Goal: Information Seeking & Learning: Learn about a topic

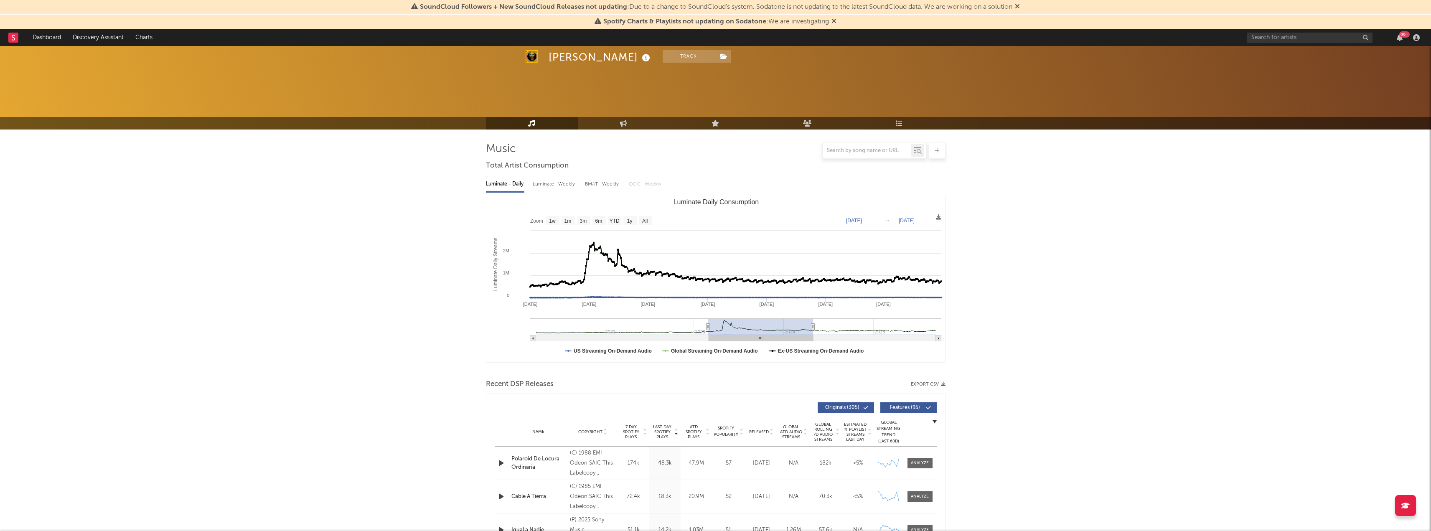
select select "1y"
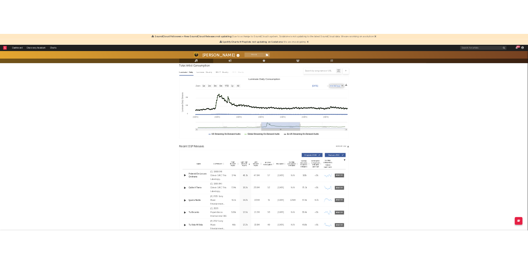
scroll to position [80, 0]
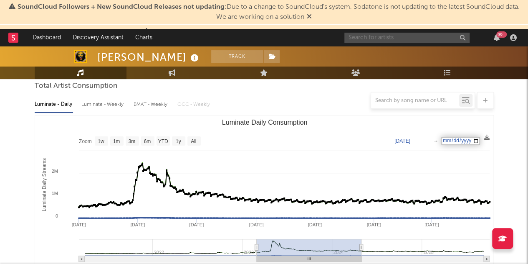
click at [386, 39] on input "text" at bounding box center [407, 38] width 125 height 10
click at [386, 39] on input "re" at bounding box center [407, 38] width 125 height 10
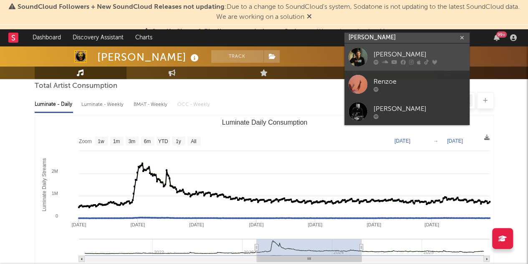
type input "[PERSON_NAME]"
click at [383, 52] on div "[PERSON_NAME]" at bounding box center [420, 54] width 92 height 10
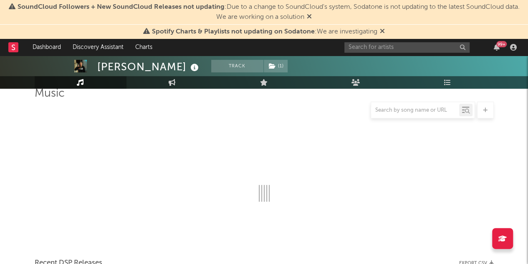
scroll to position [80, 0]
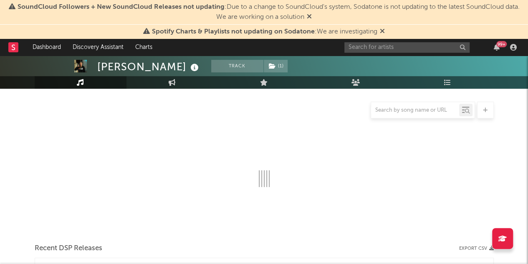
select select "6m"
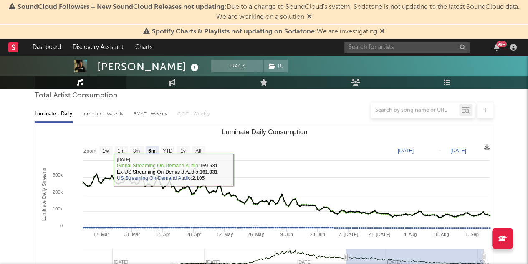
click at [381, 105] on div at bounding box center [415, 110] width 88 height 10
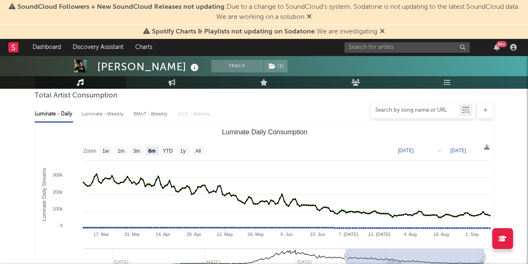
click at [381, 107] on input "text" at bounding box center [415, 110] width 88 height 7
type input "real bandido"
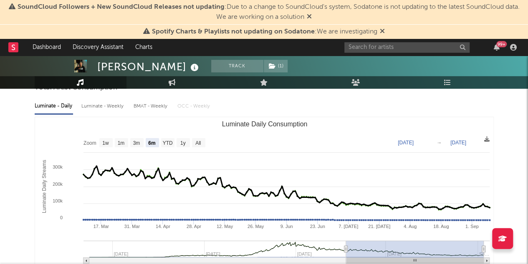
scroll to position [30, 0]
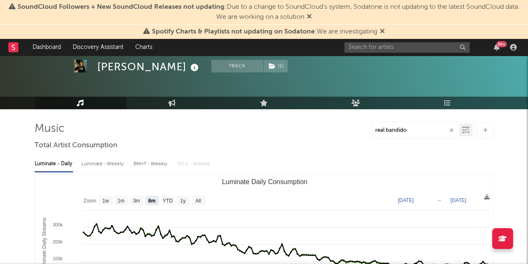
click at [413, 132] on input "real bandido" at bounding box center [415, 130] width 88 height 7
click at [211, 65] on button "Track" at bounding box center [237, 66] width 52 height 13
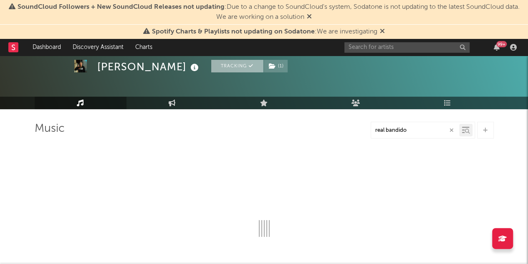
click at [211, 65] on button "Tracking" at bounding box center [237, 66] width 52 height 13
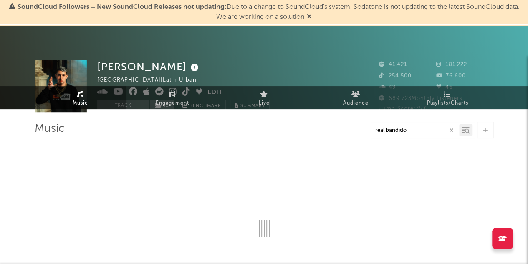
select select "6m"
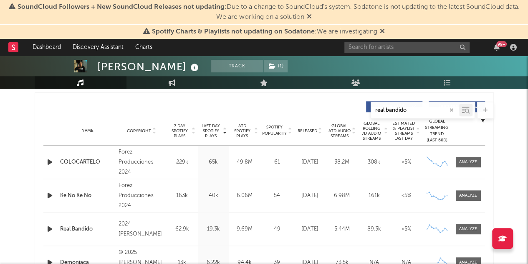
scroll to position [374, 0]
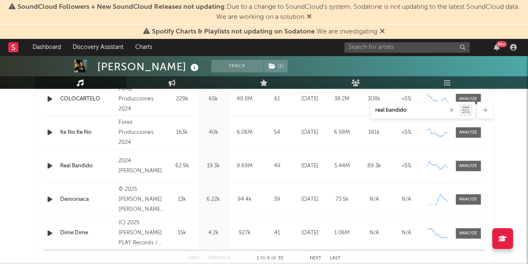
click at [73, 165] on div "Real Bandido" at bounding box center [87, 166] width 55 height 8
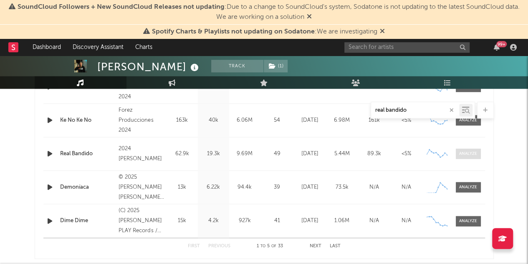
click at [465, 157] on span at bounding box center [468, 153] width 25 height 10
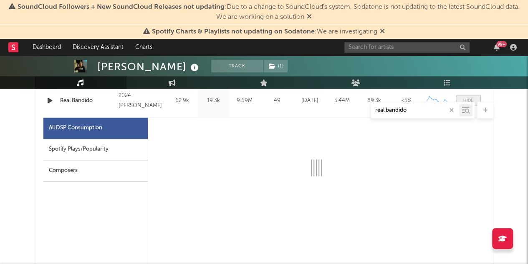
scroll to position [439, 0]
select select "6m"
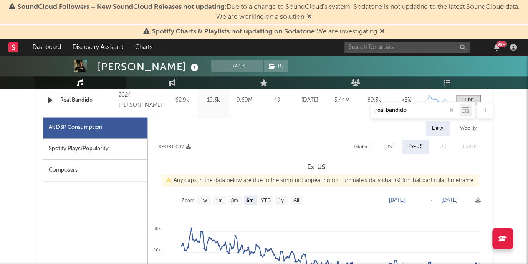
scroll to position [483, 0]
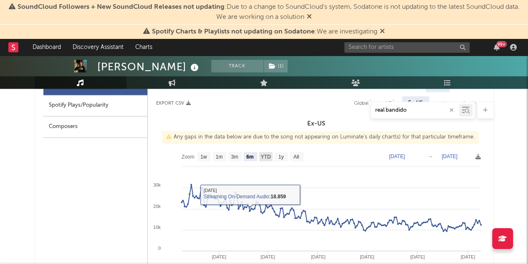
click at [267, 155] on text "YTD" at bounding box center [266, 157] width 10 height 6
select select "YTD"
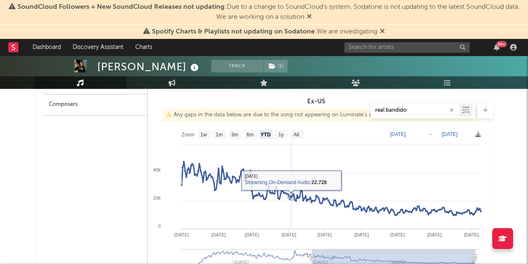
scroll to position [505, 0]
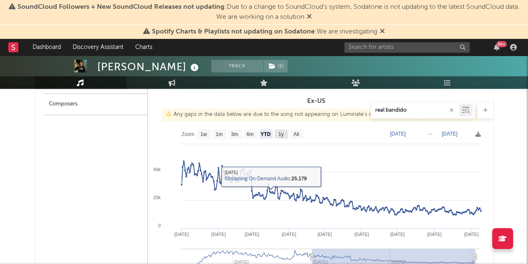
click at [282, 134] on text "1y" at bounding box center [280, 134] width 5 height 6
select select "1y"
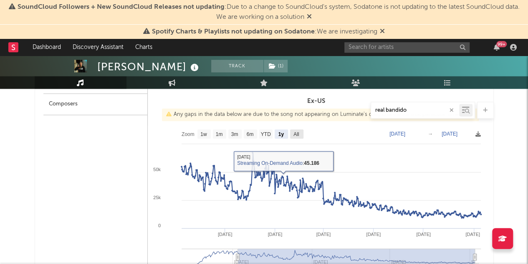
click at [298, 136] on text "All" at bounding box center [296, 134] width 5 height 6
select select "All"
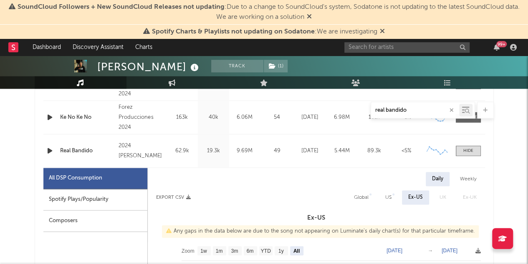
scroll to position [388, 0]
click at [87, 200] on div "Spotify Plays/Popularity" at bounding box center [95, 199] width 104 height 21
select select "All"
select select "1w"
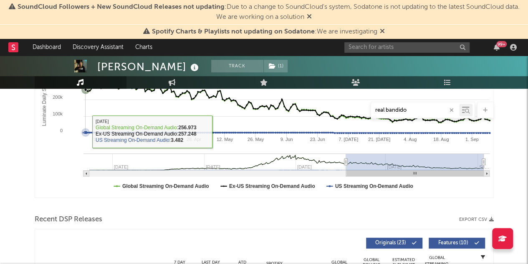
scroll to position [0, 0]
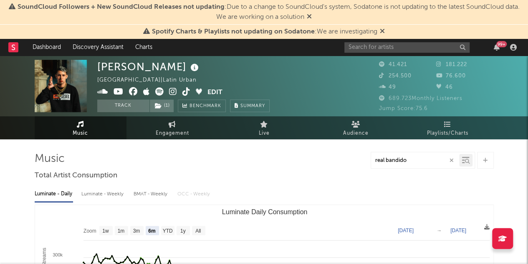
click at [84, 135] on span "Music" at bounding box center [80, 133] width 15 height 10
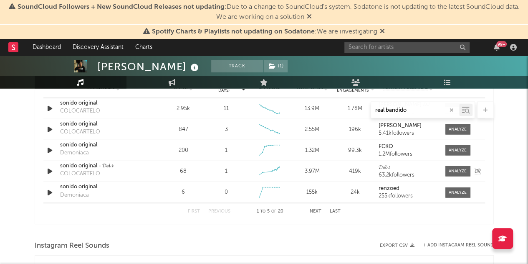
scroll to position [1020, 0]
click at [319, 209] on button "Next" at bounding box center [316, 210] width 12 height 5
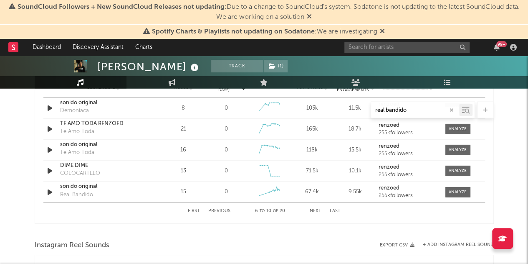
click at [314, 209] on button "Next" at bounding box center [316, 210] width 12 height 5
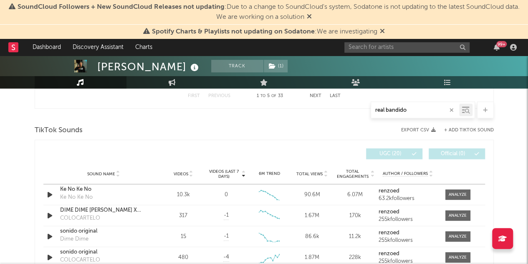
scroll to position [922, 0]
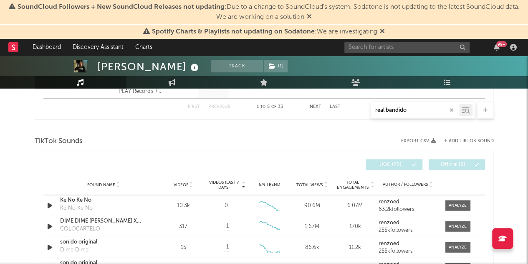
click at [409, 107] on input "real bandido" at bounding box center [415, 110] width 88 height 7
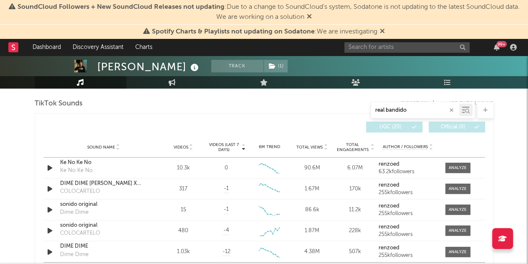
scroll to position [959, 0]
click at [97, 147] on span "Sound Name" at bounding box center [101, 147] width 28 height 5
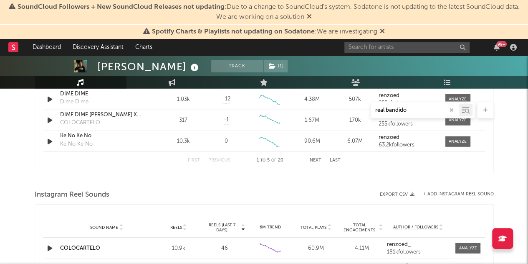
scroll to position [1071, 0]
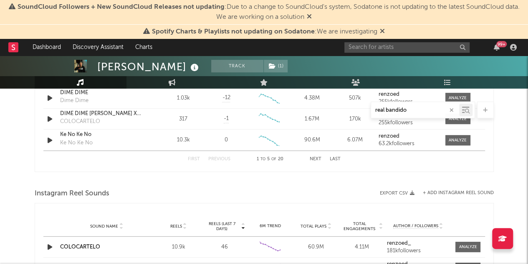
click at [312, 161] on div "First Previous 1 to 5 of 20 Next Last" at bounding box center [264, 159] width 153 height 16
click at [312, 158] on button "Next" at bounding box center [316, 159] width 12 height 5
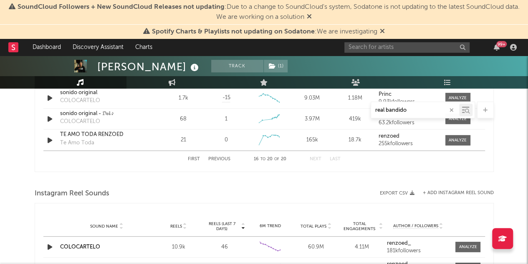
click at [312, 158] on button "Next" at bounding box center [316, 159] width 12 height 5
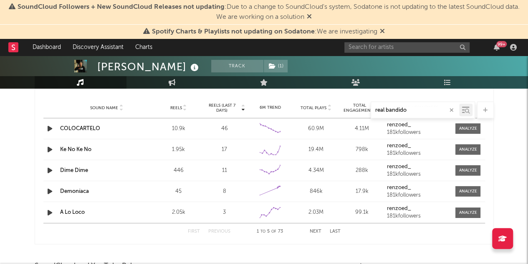
scroll to position [1190, 0]
click at [314, 231] on button "Next" at bounding box center [316, 230] width 12 height 5
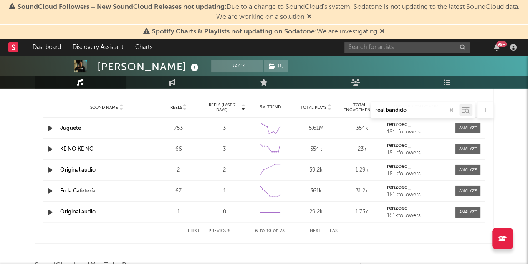
click at [314, 231] on button "Next" at bounding box center [316, 230] width 12 height 5
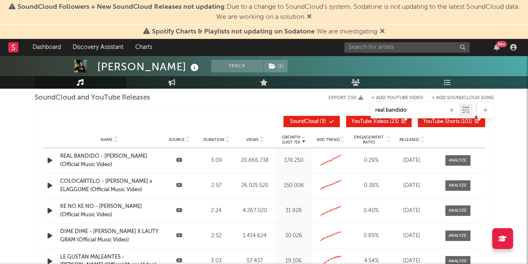
scroll to position [1339, 0]
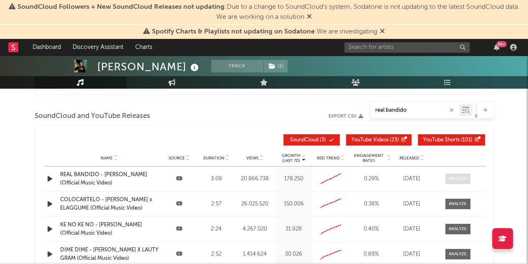
click at [454, 178] on div at bounding box center [458, 178] width 18 height 6
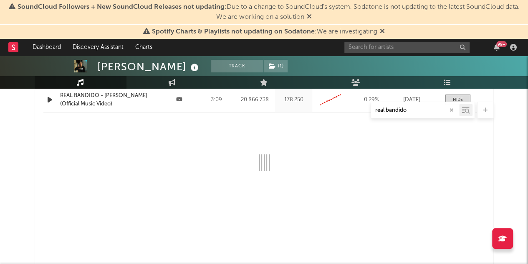
select select "6m"
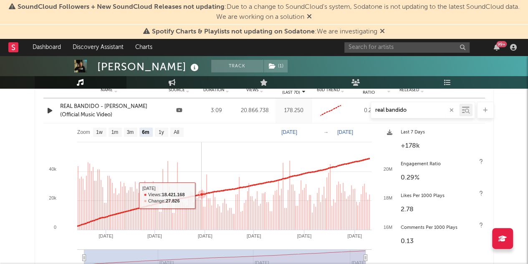
scroll to position [1407, 0]
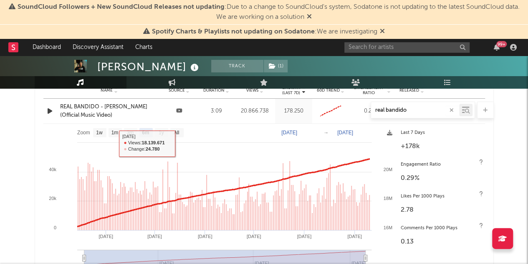
click at [175, 137] on rect at bounding box center [219, 201] width 353 height 155
click at [175, 135] on rect at bounding box center [219, 201] width 353 height 155
click at [175, 134] on text "All" at bounding box center [176, 133] width 5 height 6
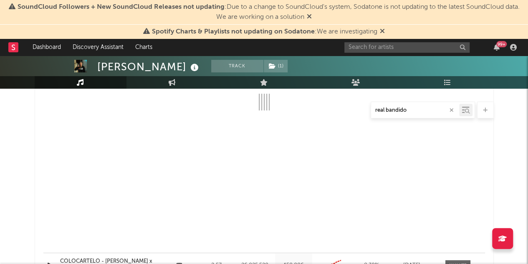
scroll to position [1448, 0]
click at [451, 110] on icon "button" at bounding box center [452, 109] width 4 height 5
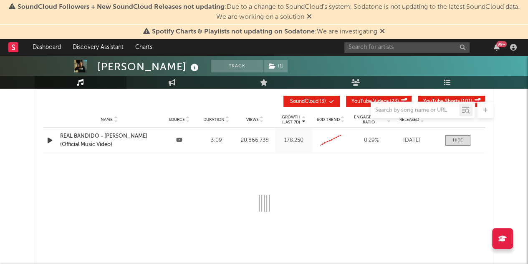
scroll to position [1386, 0]
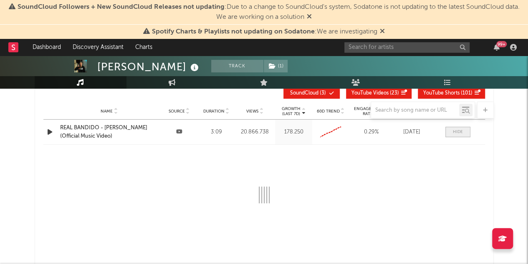
click at [464, 130] on span at bounding box center [458, 132] width 25 height 10
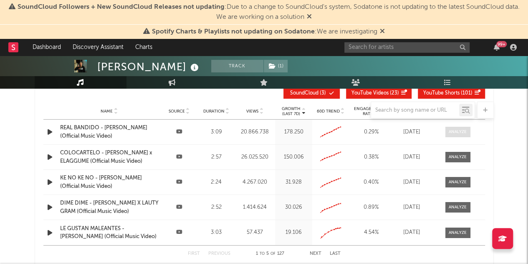
click at [464, 130] on div at bounding box center [458, 132] width 18 height 6
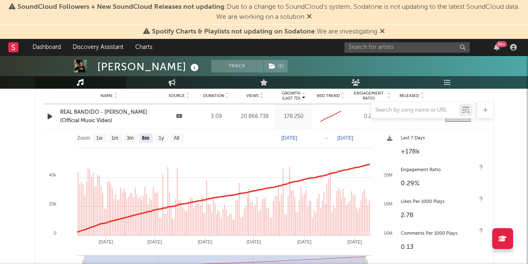
scroll to position [1401, 0]
click at [156, 138] on rect at bounding box center [161, 138] width 13 height 9
click at [160, 137] on text "1y" at bounding box center [160, 139] width 5 height 6
select select "1y"
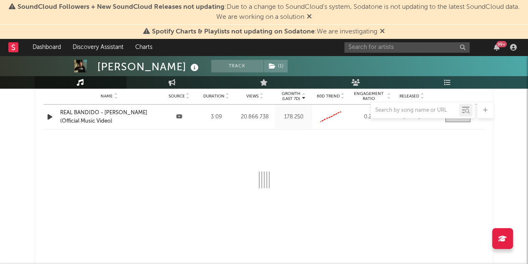
select select "All"
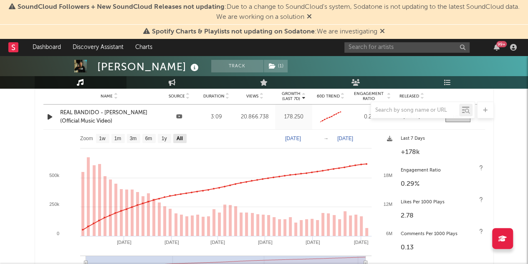
click at [178, 136] on text "All" at bounding box center [179, 139] width 6 height 6
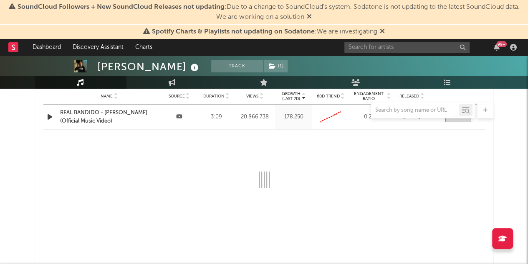
select select "All"
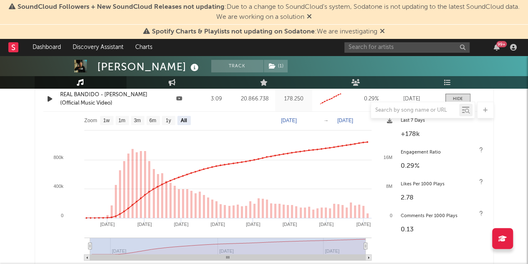
scroll to position [1419, 0]
